Goal: Navigation & Orientation: Find specific page/section

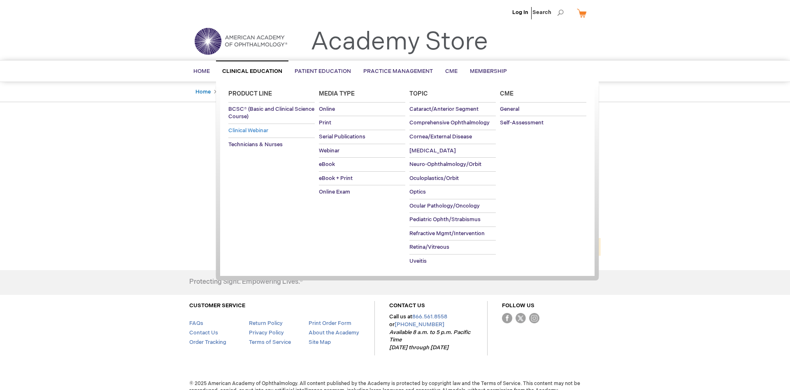
click at [264, 130] on span "Clinical Webinar" at bounding box center [248, 130] width 40 height 7
click at [327, 147] on span "Webinar" at bounding box center [329, 150] width 21 height 7
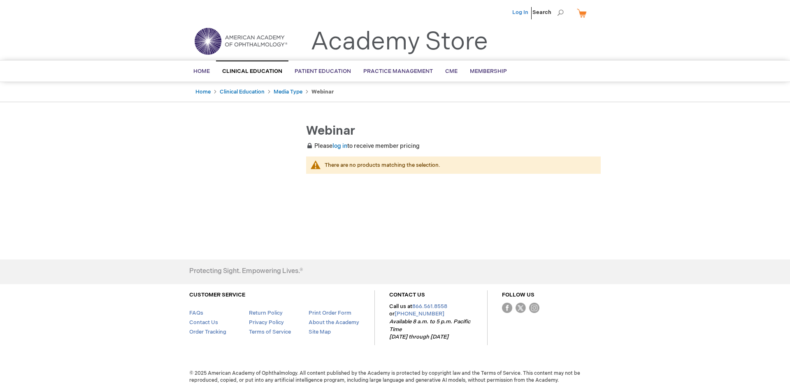
click at [519, 12] on link "Log In" at bounding box center [520, 12] width 16 height 7
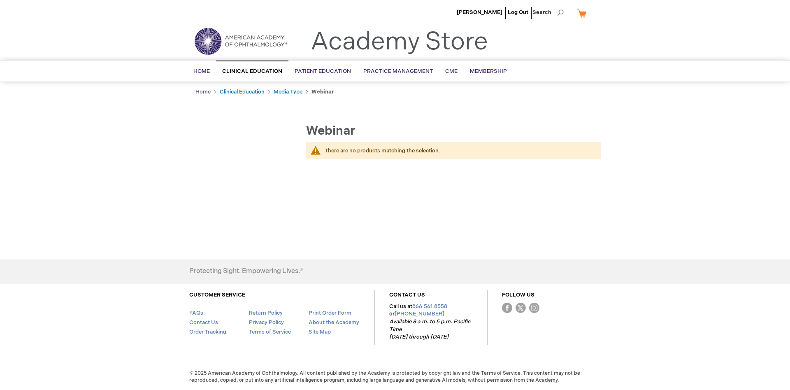
click at [206, 94] on link "Home" at bounding box center [203, 91] width 15 height 7
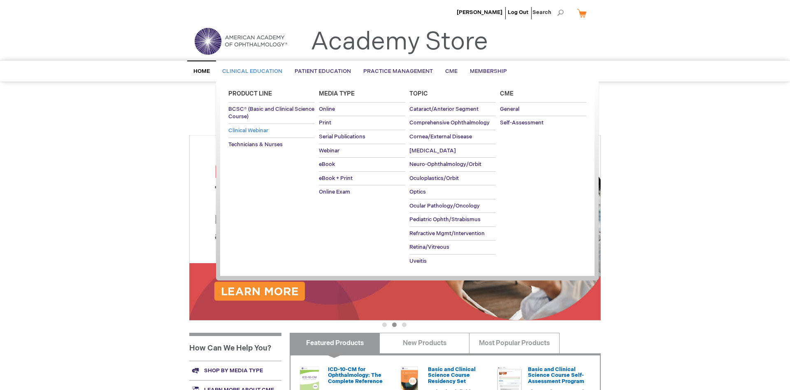
click at [258, 128] on span "Clinical Webinar" at bounding box center [248, 130] width 40 height 7
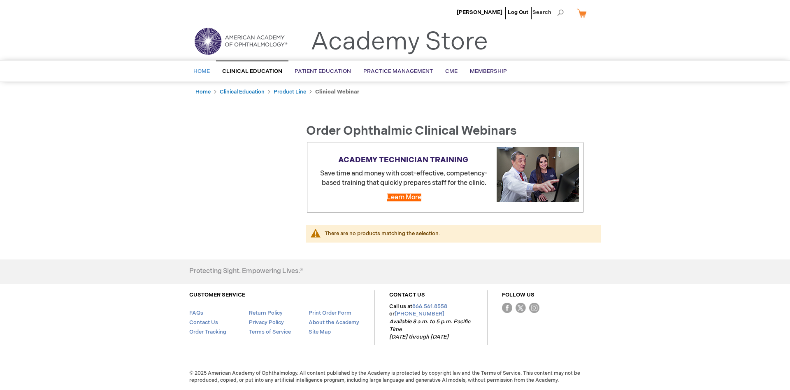
click at [203, 74] on span "Home" at bounding box center [201, 71] width 16 height 7
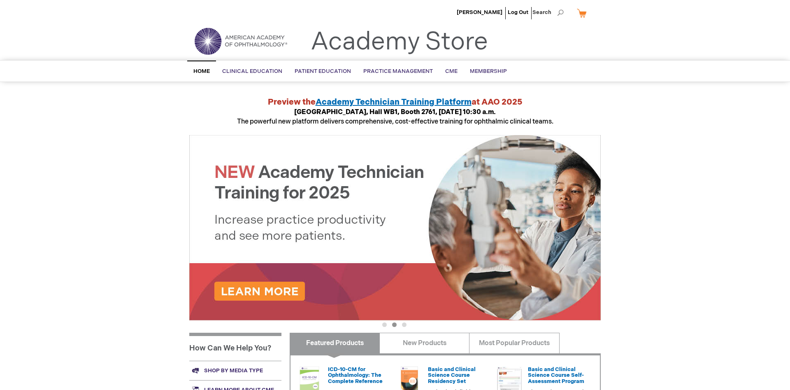
click at [243, 41] on img at bounding box center [240, 41] width 99 height 30
